Goal: Find specific page/section: Find specific page/section

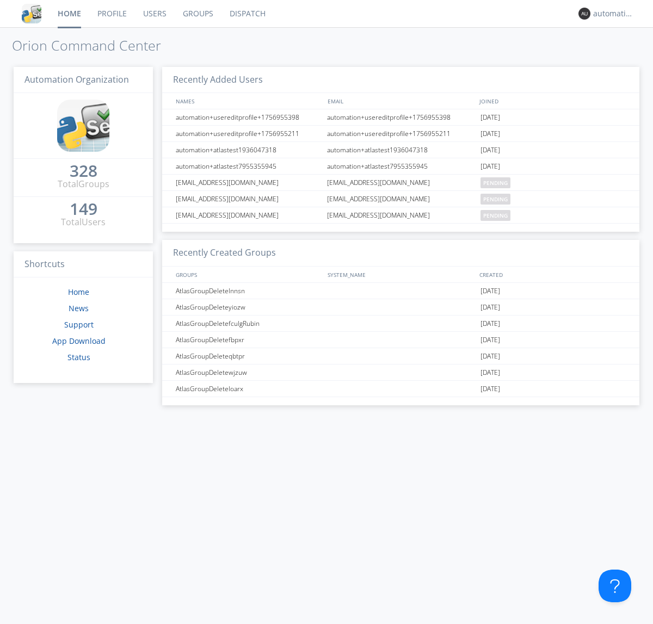
click at [246, 14] on link "Dispatch" at bounding box center [247, 13] width 52 height 27
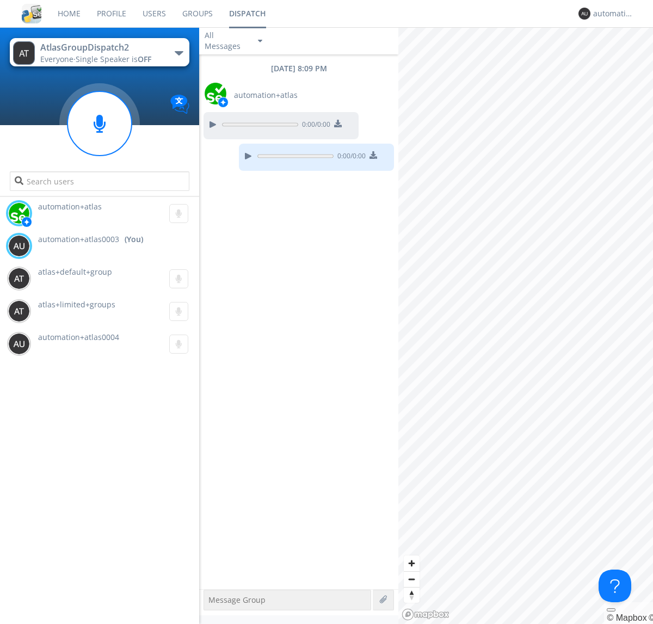
click at [178, 53] on div "button" at bounding box center [179, 53] width 9 height 4
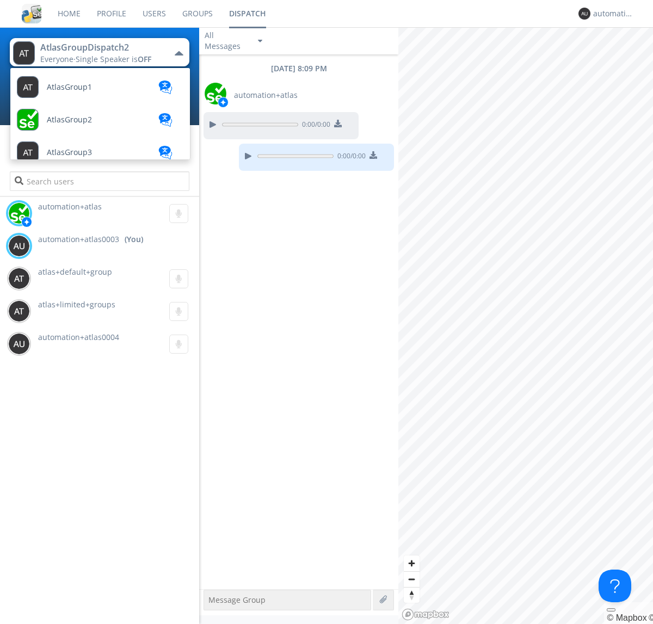
click at [82, 507] on span "AtlasGroupDispatch" at bounding box center [83, 511] width 73 height 8
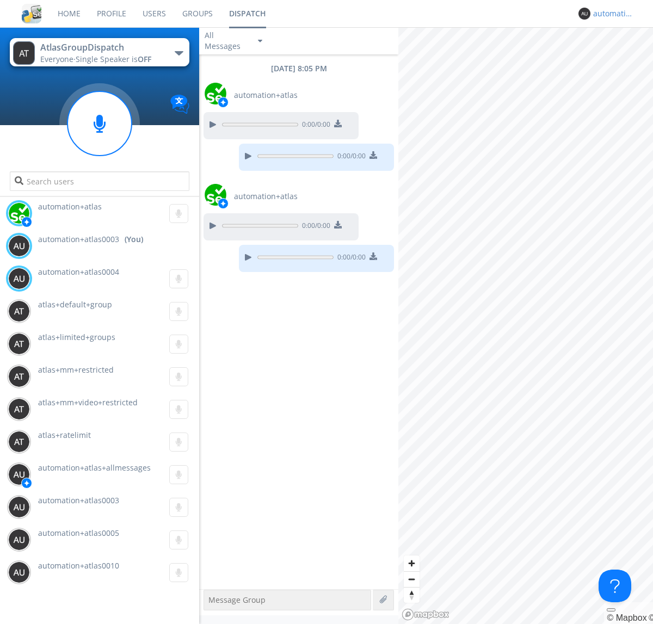
click at [610, 14] on div "automation+atlas0003" at bounding box center [613, 13] width 41 height 11
